Goal: Answer question/provide support: Answer question/provide support

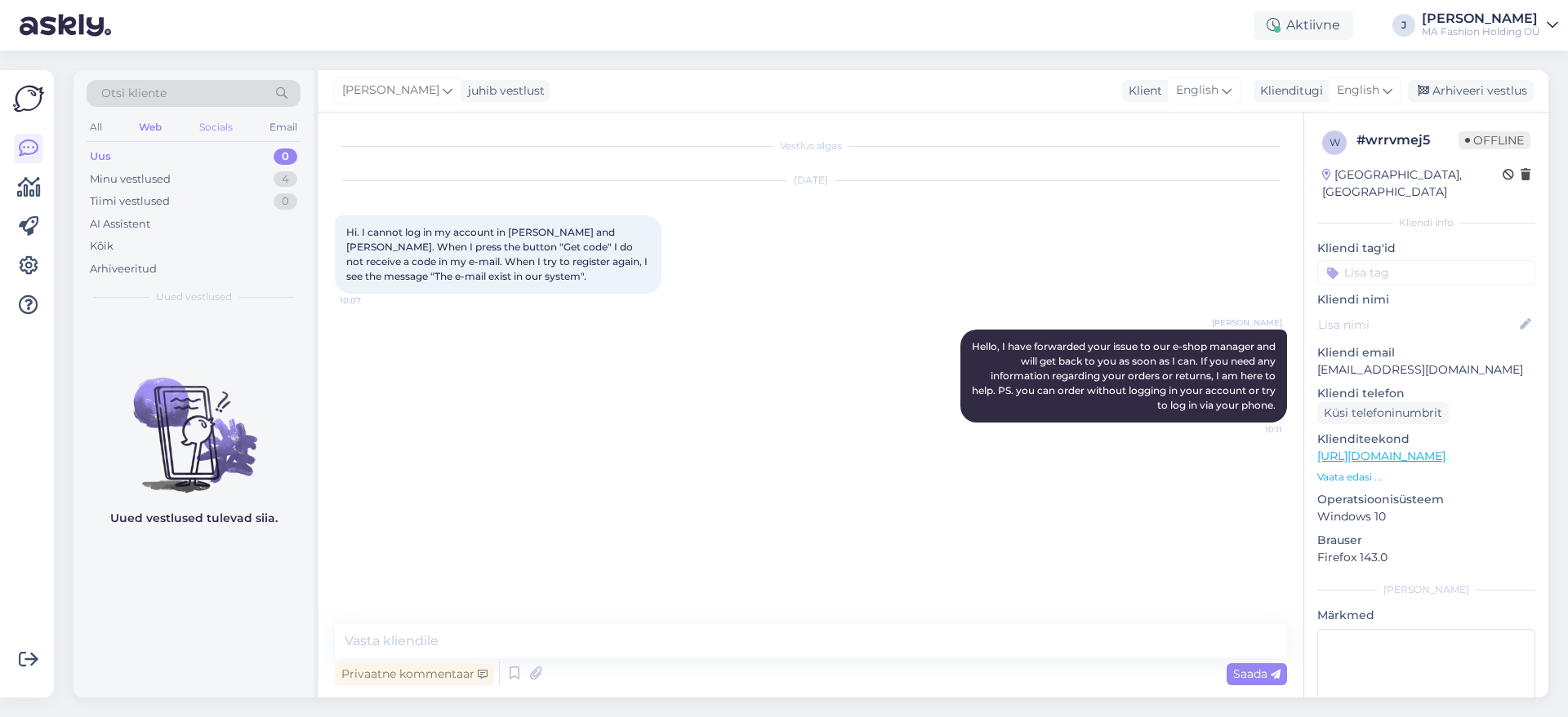
click at [225, 132] on div "Socials" at bounding box center [215, 128] width 40 height 21
click at [157, 122] on div "Web" at bounding box center [150, 128] width 29 height 21
drag, startPoint x: 239, startPoint y: 115, endPoint x: 203, endPoint y: 125, distance: 37.4
click at [239, 116] on div "Otsi kliente All Web Socials Email Uus 0 Minu vestlused 4 Tiimi vestlused 0 AI …" at bounding box center [193, 192] width 240 height 244
click at [195, 127] on div "All Web Socials Email" at bounding box center [193, 129] width 214 height 25
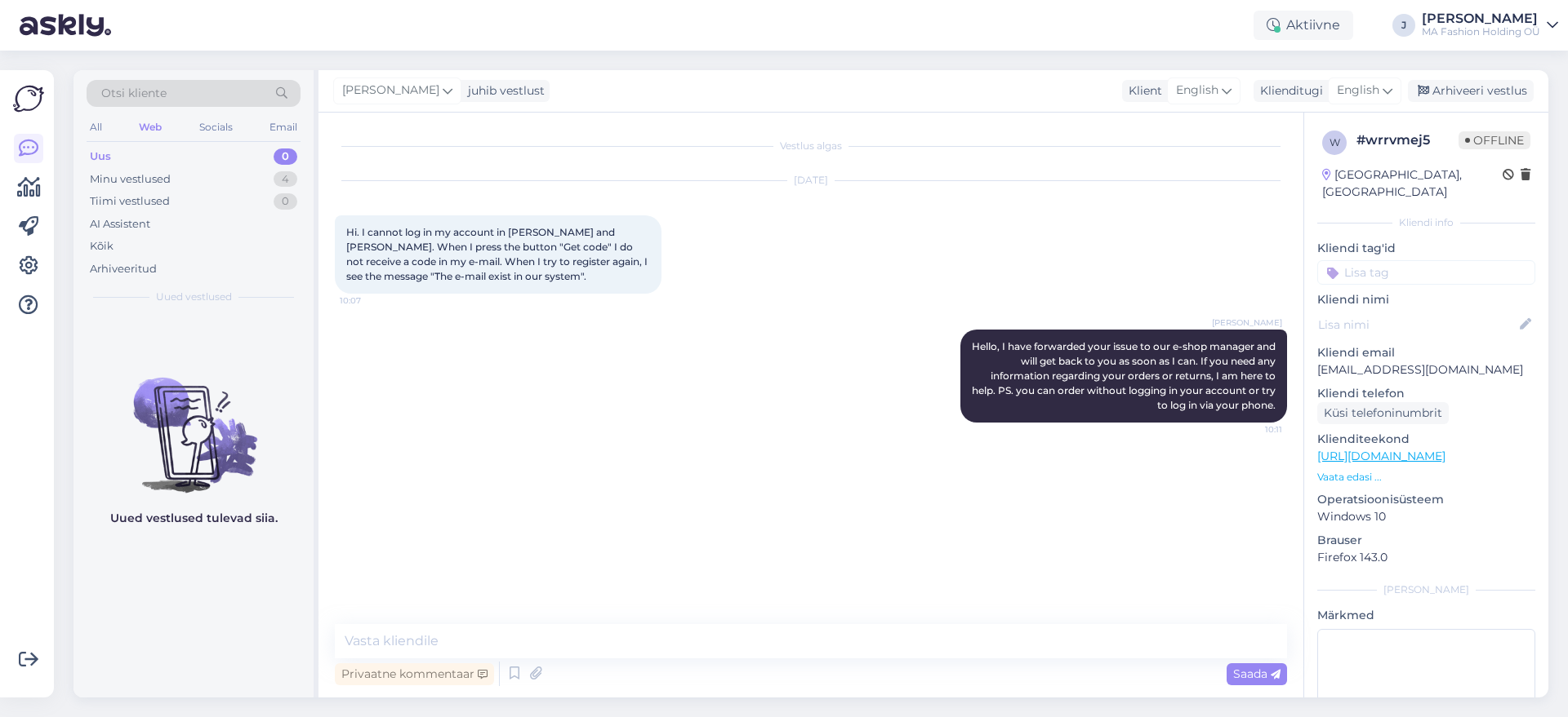
click at [139, 125] on div "Web" at bounding box center [150, 128] width 29 height 21
click at [281, 124] on div "Email" at bounding box center [283, 128] width 34 height 21
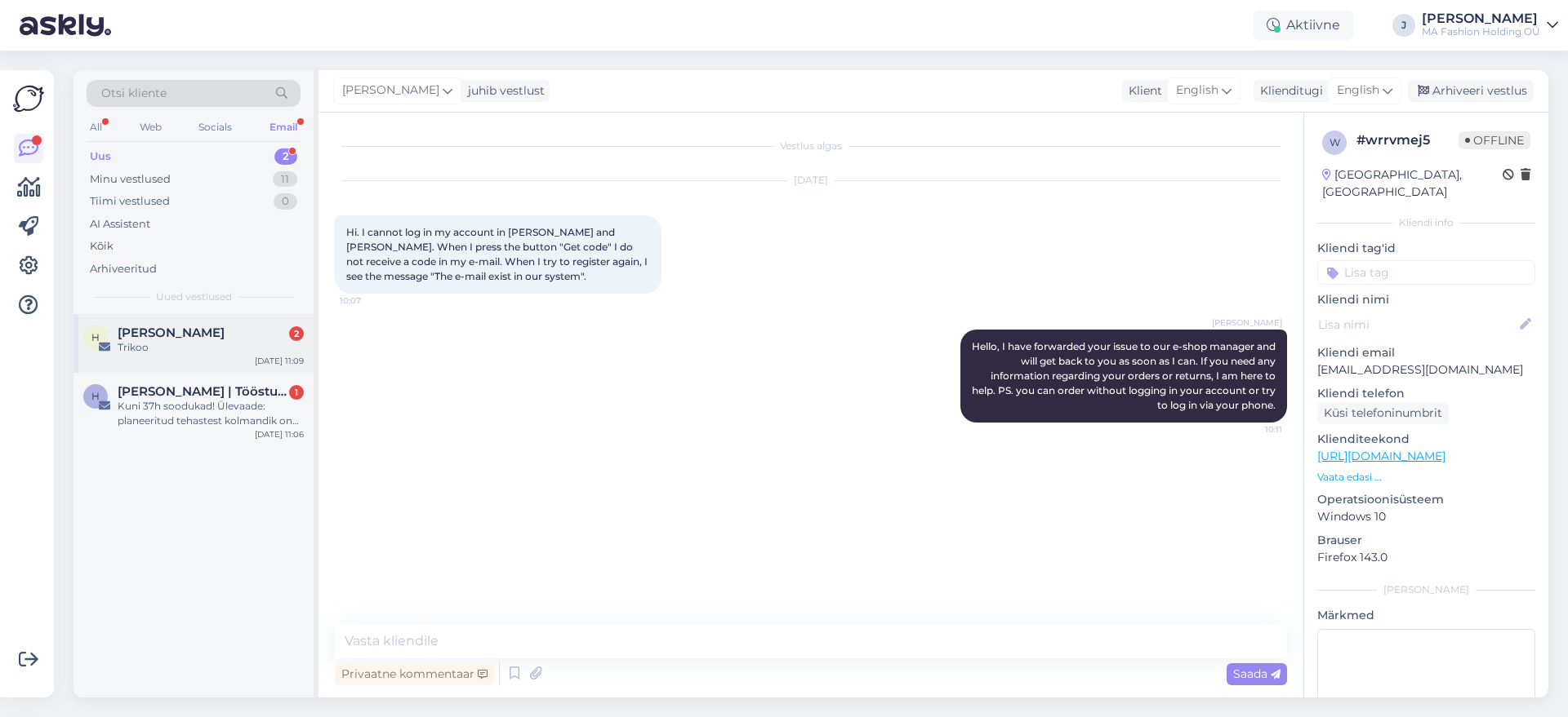
click at [224, 354] on div "Trikoo" at bounding box center [211, 347] width 186 height 14
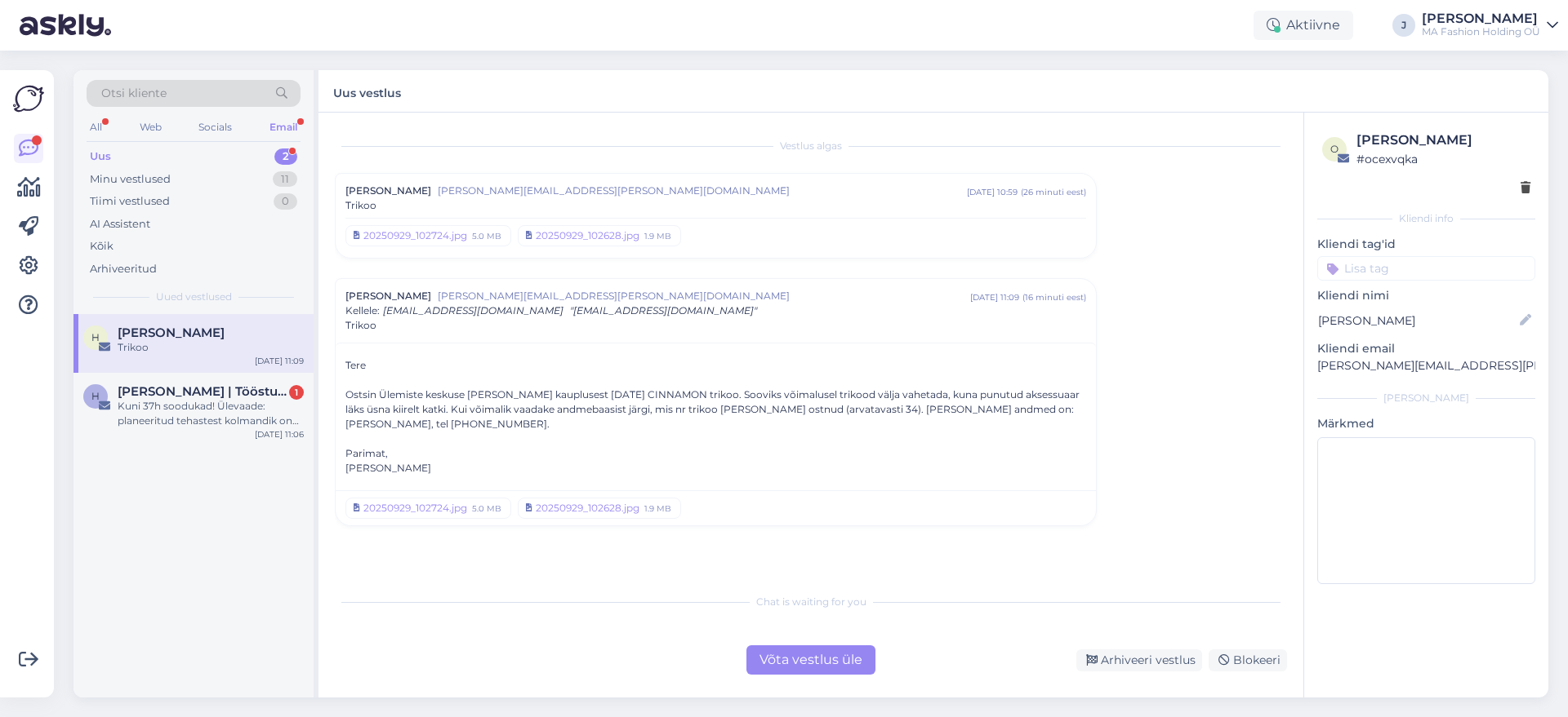
click at [809, 666] on div "Võta vestlus üle" at bounding box center [810, 660] width 129 height 29
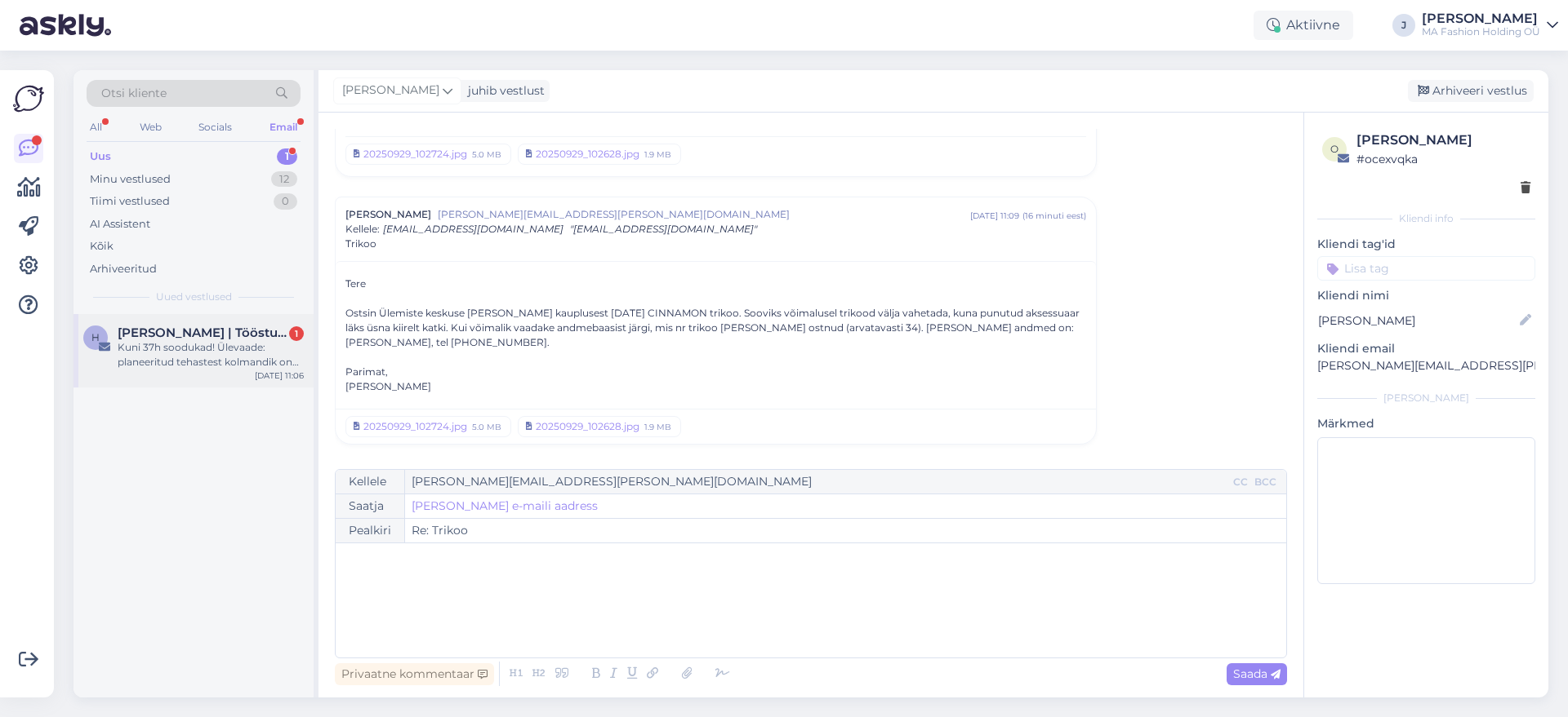
click at [227, 343] on div "Kuni 37h soodukad! Ülevaade: planeeritud tehastest kolmandik on valmis" at bounding box center [211, 354] width 186 height 29
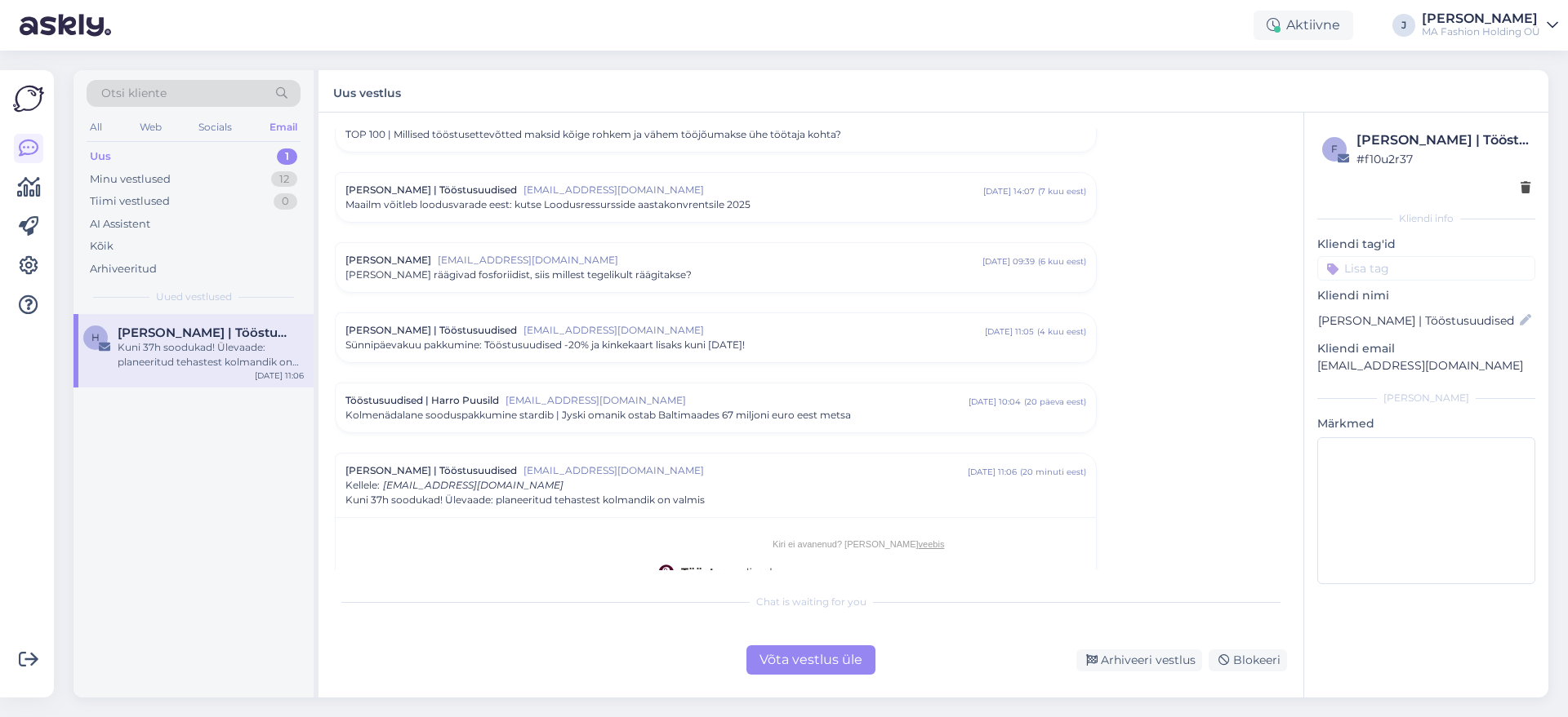
click at [812, 661] on div "Võta vestlus üle" at bounding box center [810, 660] width 129 height 29
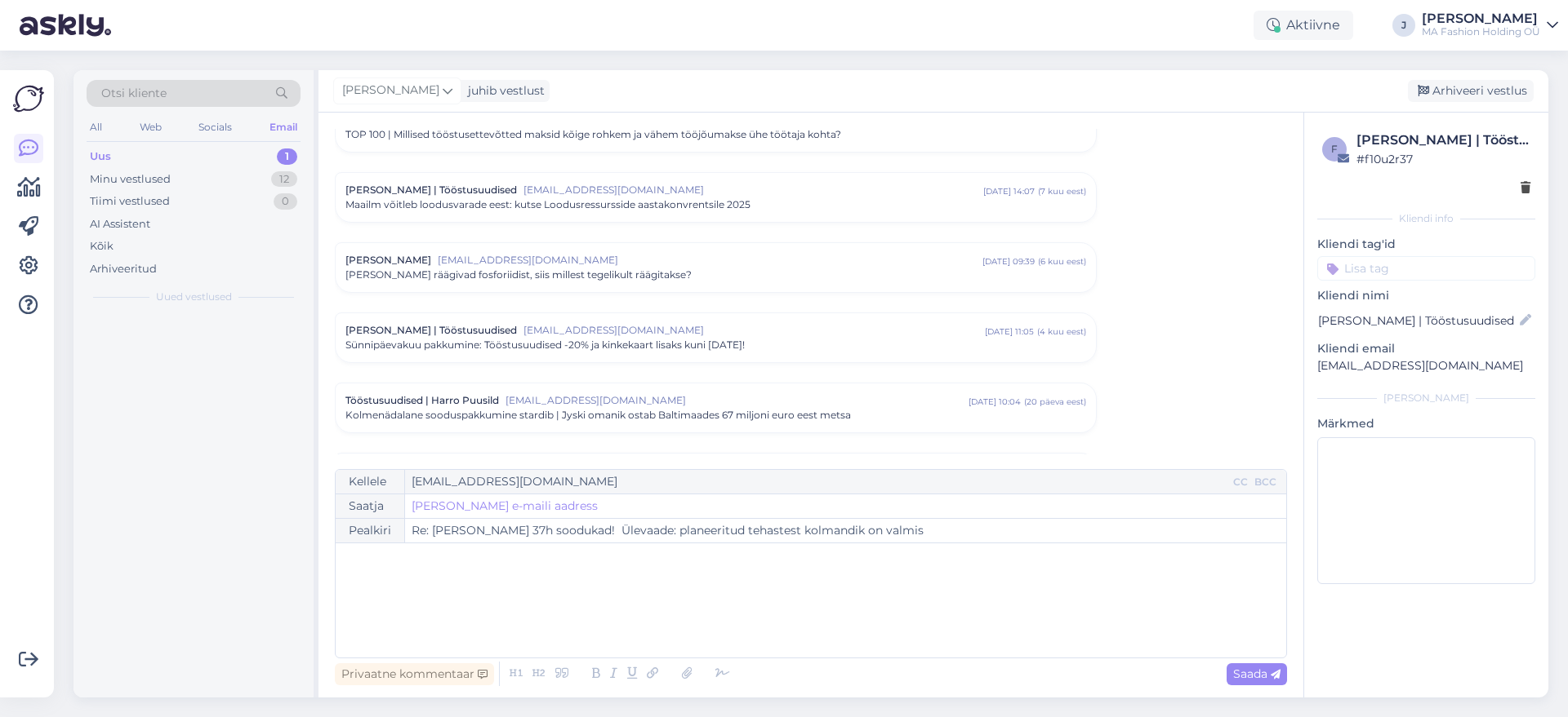
scroll to position [816, 0]
